Goal: Information Seeking & Learning: Learn about a topic

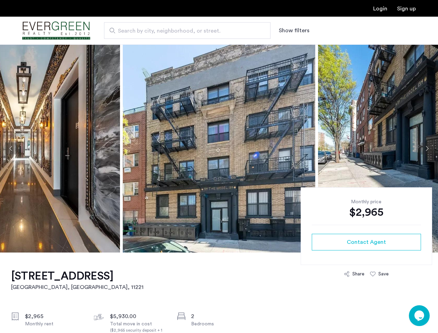
click at [293, 30] on button "Show filters" at bounding box center [294, 30] width 30 height 8
click at [11, 148] on button "Previous apartment" at bounding box center [11, 148] width 12 height 12
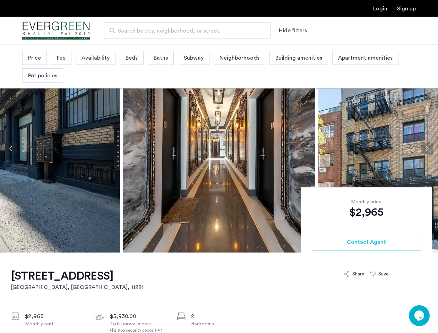
click at [219, 148] on div at bounding box center [121, 148] width 1561 height 208
click at [219, 148] on img at bounding box center [219, 148] width 192 height 208
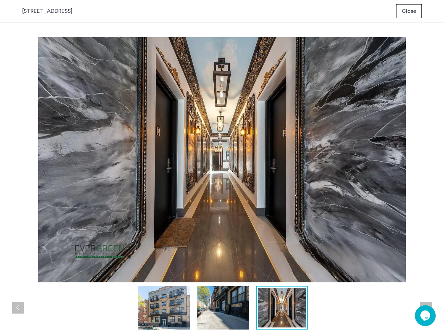
click at [378, 148] on img at bounding box center [221, 159] width 399 height 245
click at [427, 148] on div "prev next prev next" at bounding box center [222, 178] width 444 height 310
click at [366, 242] on img at bounding box center [221, 159] width 399 height 245
click at [354, 274] on img at bounding box center [221, 159] width 399 height 245
click at [379, 274] on img at bounding box center [221, 159] width 399 height 245
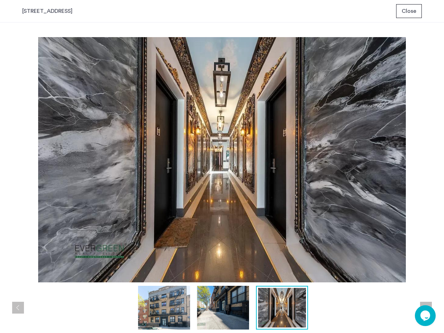
click at [419, 315] on div "Opens Chat This icon Opens the chat window." at bounding box center [424, 315] width 21 height 11
